Goal: Task Accomplishment & Management: Manage account settings

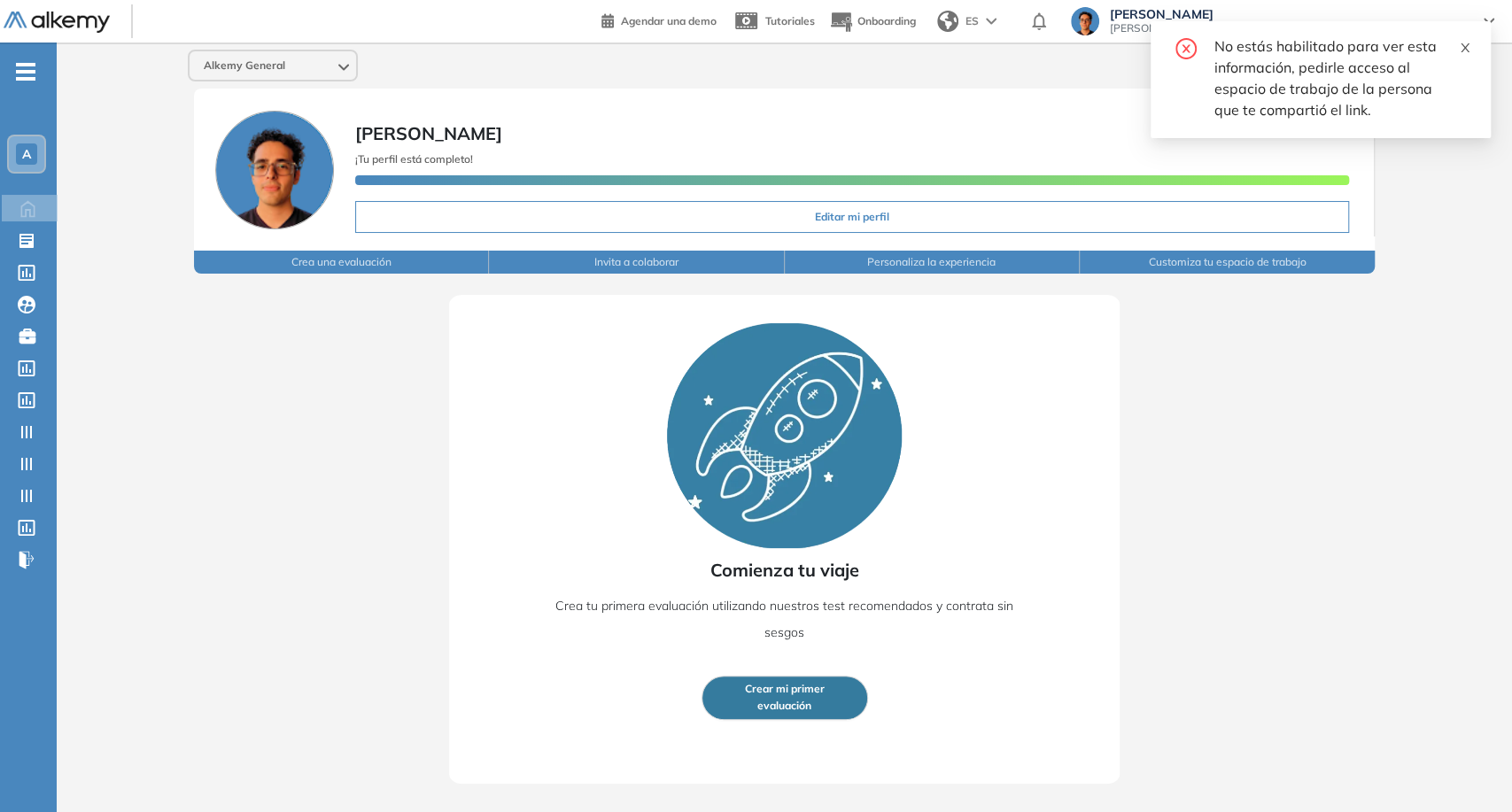
click at [1471, 47] on icon "close" at bounding box center [1465, 48] width 12 height 12
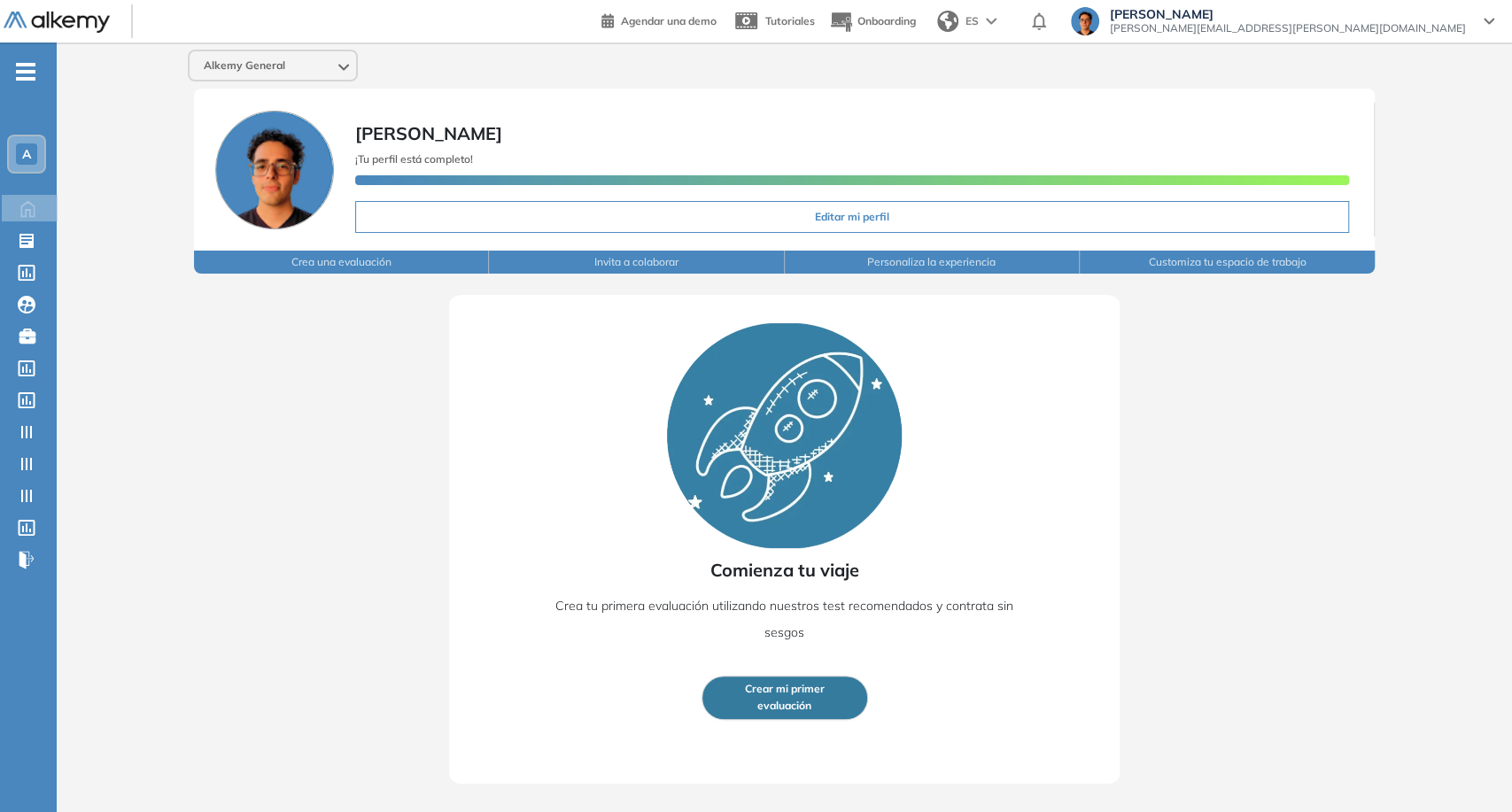
click at [1453, 29] on span "[PERSON_NAME][EMAIL_ADDRESS][PERSON_NAME][DOMAIN_NAME]" at bounding box center [1289, 28] width 357 height 14
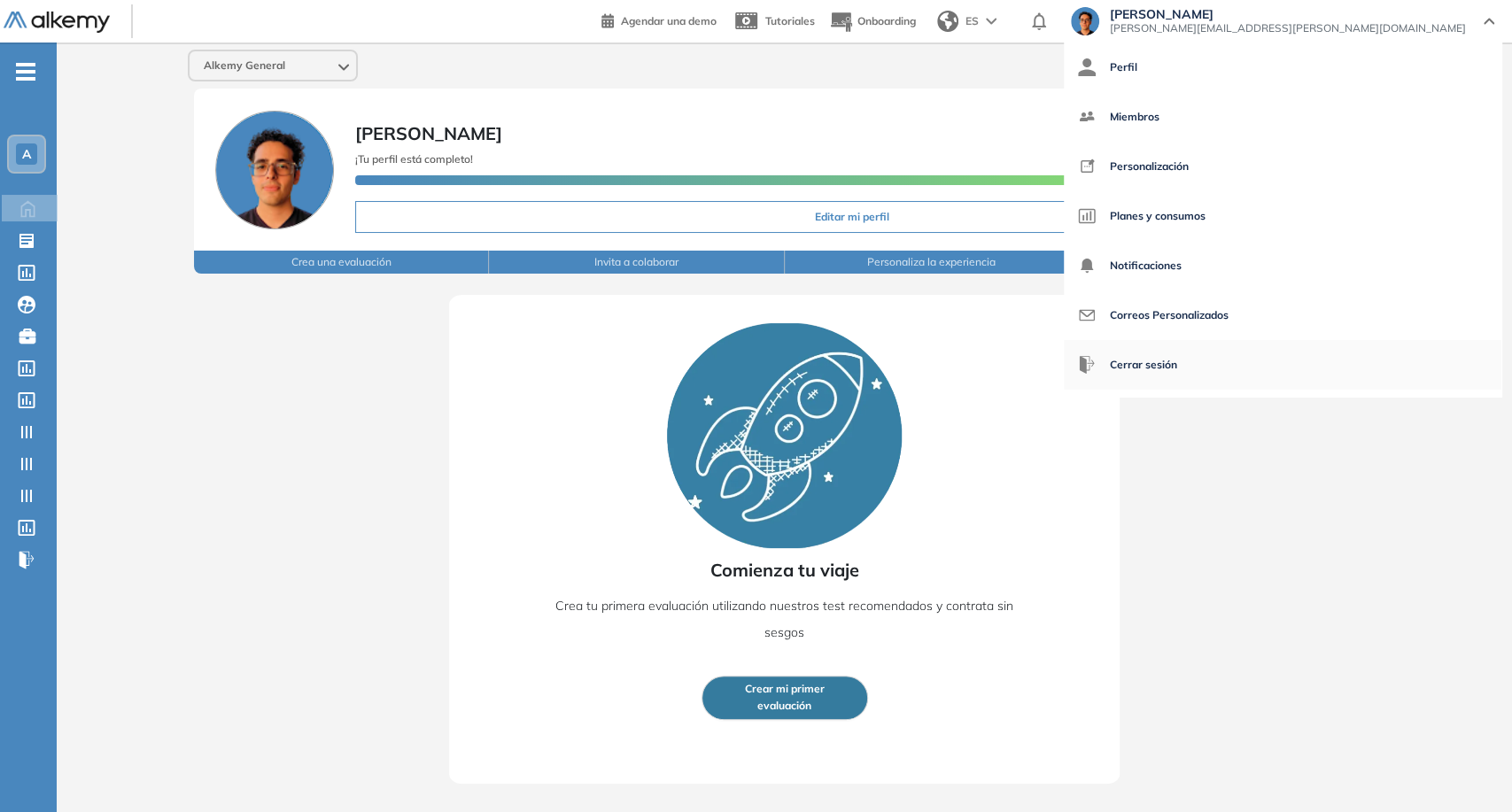
click at [1177, 366] on span "Cerrar sesión" at bounding box center [1144, 365] width 68 height 43
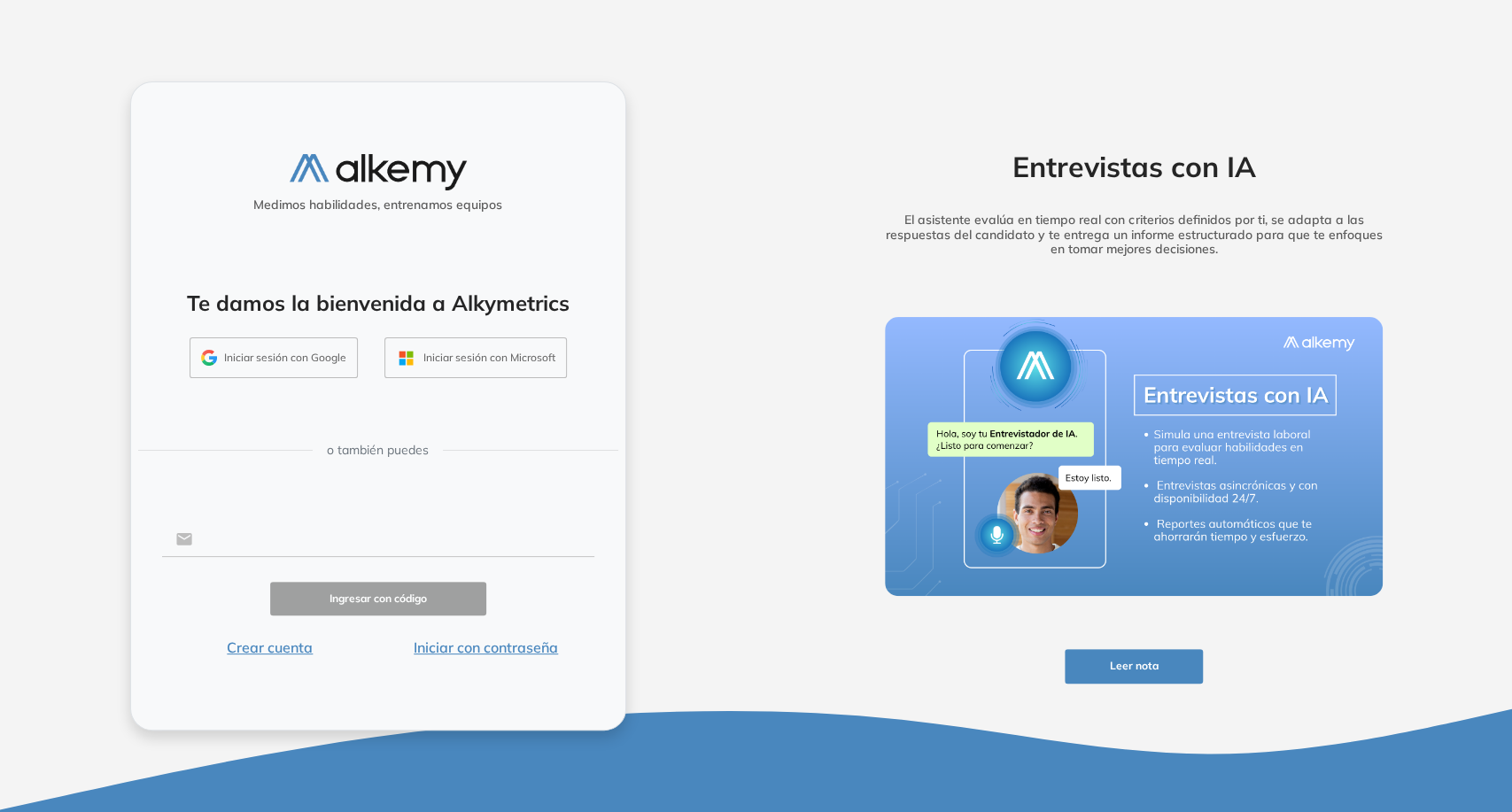
drag, startPoint x: 333, startPoint y: 547, endPoint x: 349, endPoint y: 555, distance: 17.9
click at [333, 547] on input "text" at bounding box center [393, 538] width 401 height 33
type input "**********"
click at [477, 600] on button "Ingresar con código" at bounding box center [378, 599] width 216 height 34
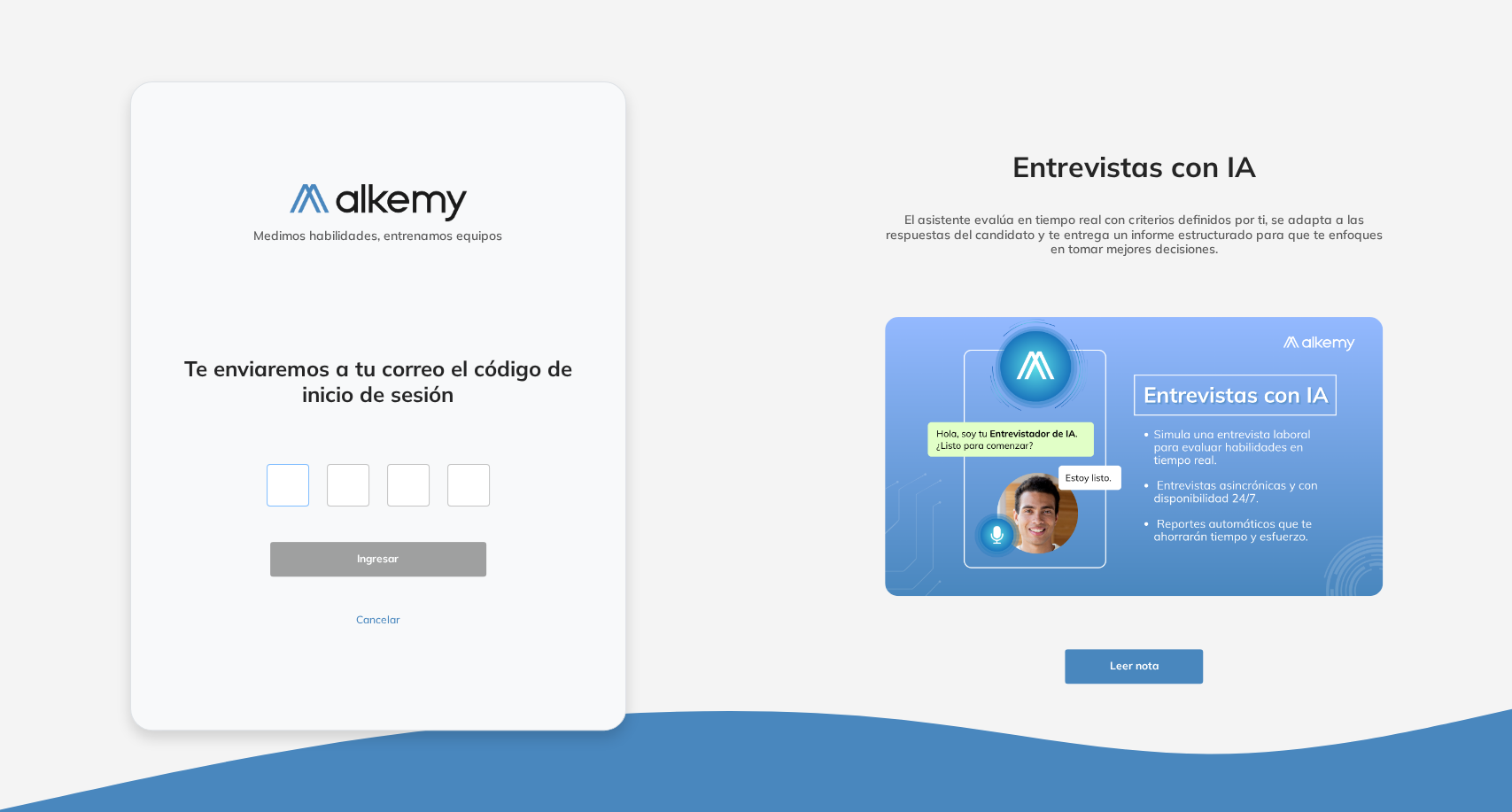
click at [281, 482] on input "text" at bounding box center [288, 485] width 43 height 43
type input "*"
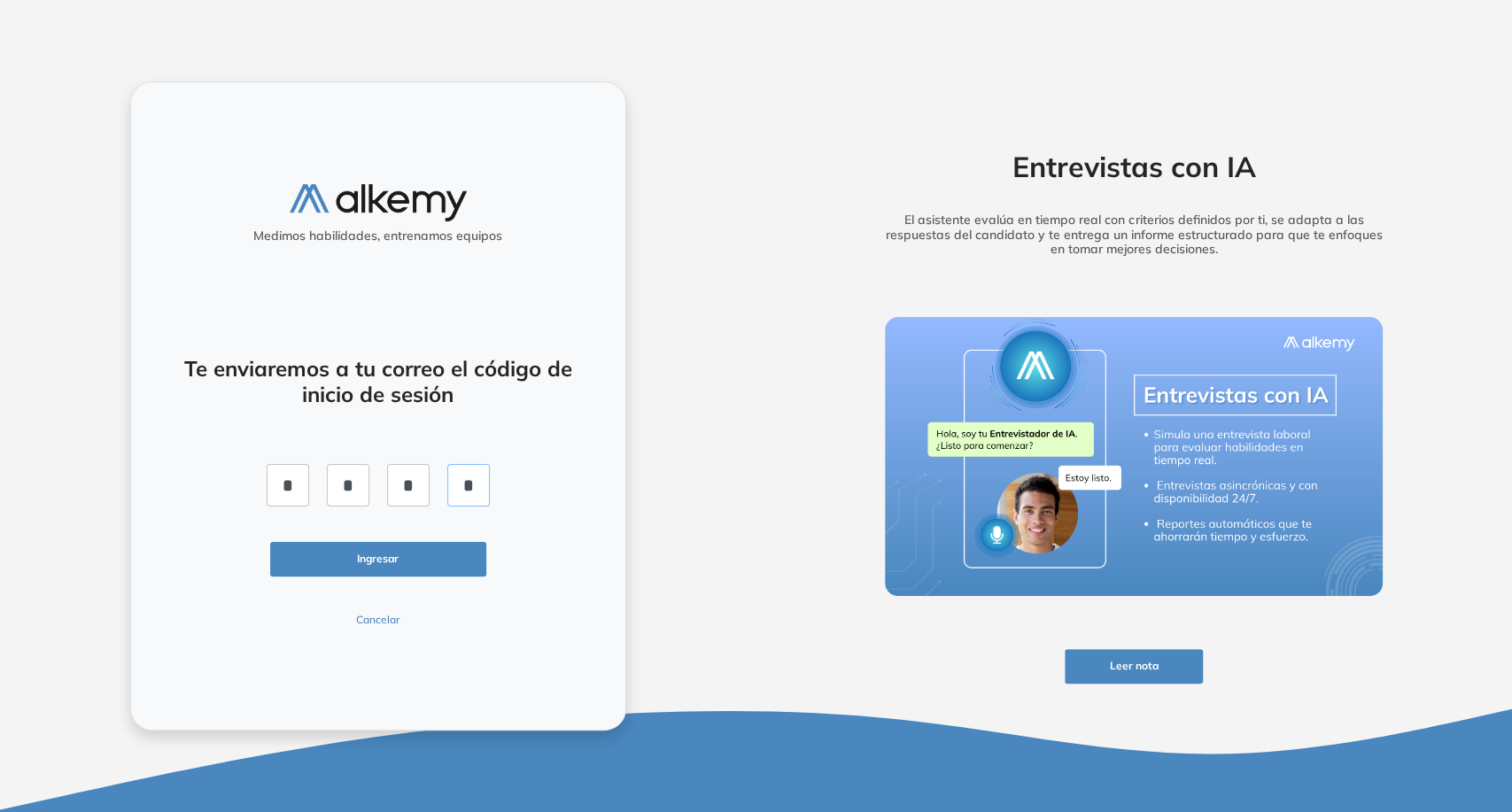
click button "Ingresar" at bounding box center [378, 559] width 216 height 34
